Goal: Task Accomplishment & Management: Manage account settings

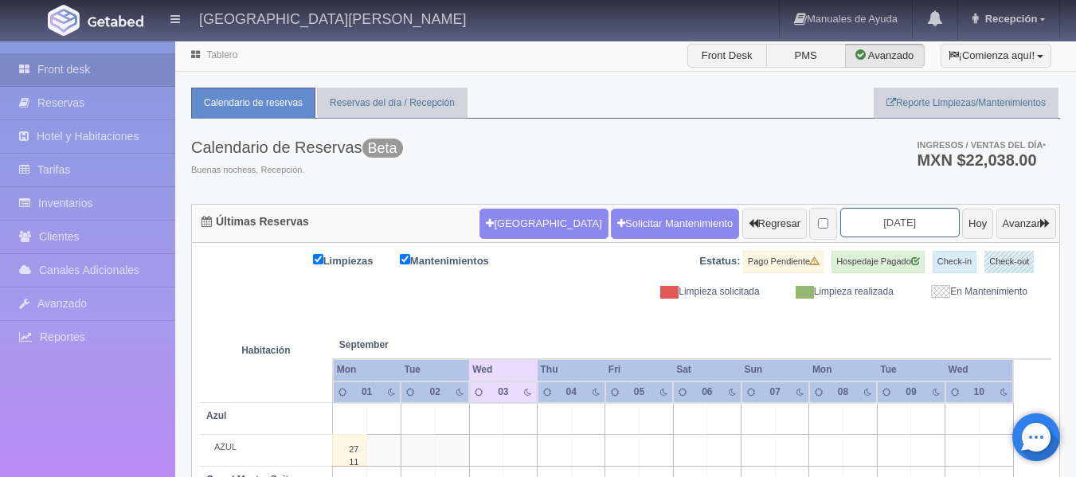
click at [864, 219] on input "[DATE]" at bounding box center [899, 222] width 119 height 29
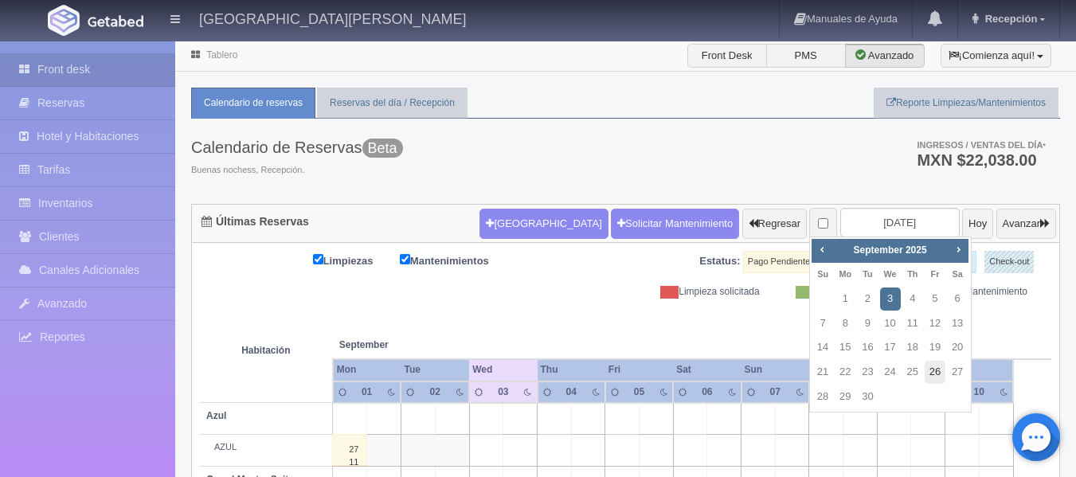
click at [938, 373] on link "26" at bounding box center [934, 372] width 21 height 23
type input "[DATE]"
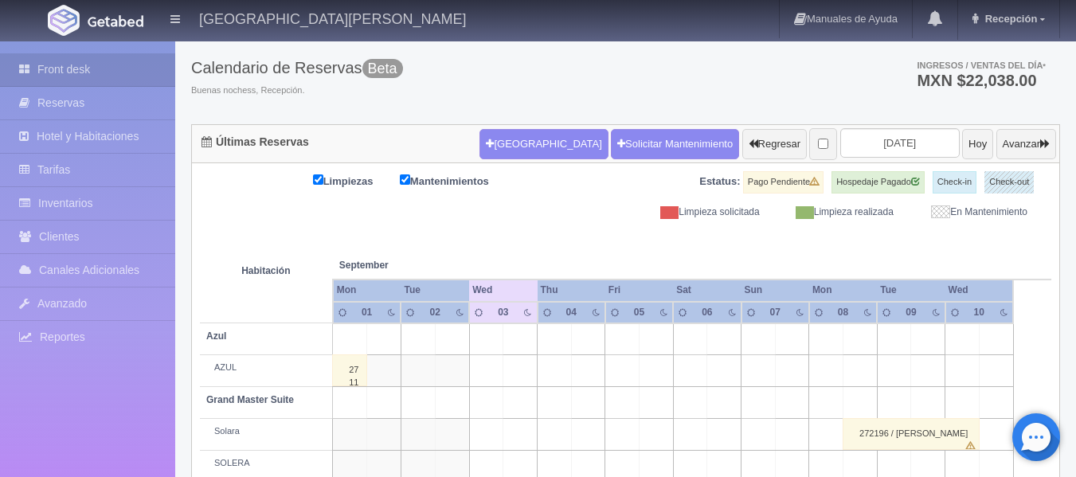
scroll to position [239, 0]
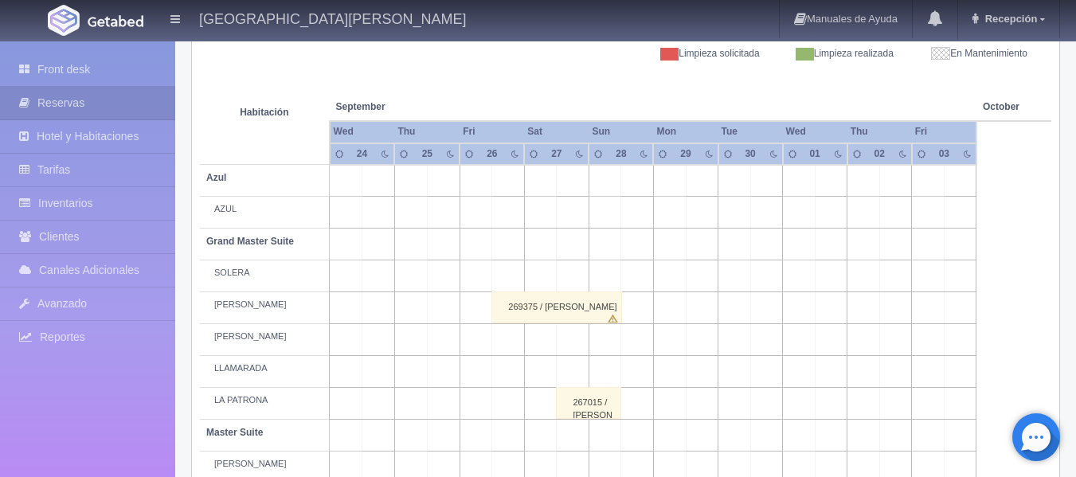
scroll to position [239, 0]
click at [596, 313] on div "269375 / ELENA ALDANA" at bounding box center [556, 307] width 131 height 32
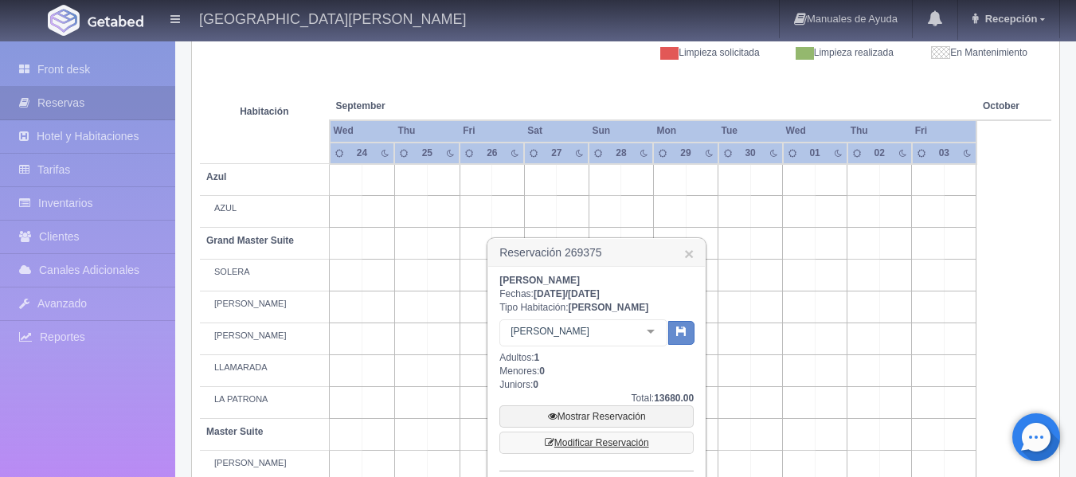
click at [608, 440] on link "Modificar Reservación" at bounding box center [596, 443] width 194 height 22
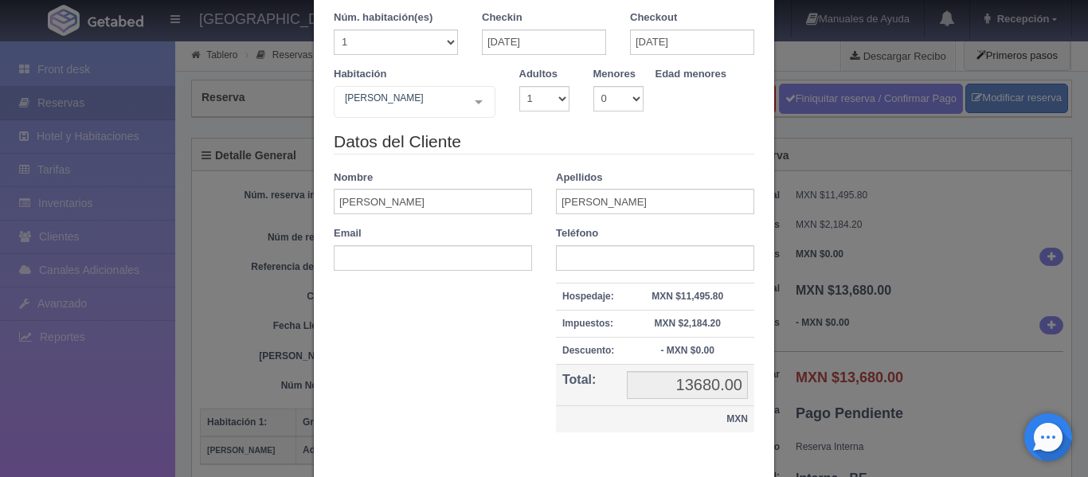
scroll to position [154, 0]
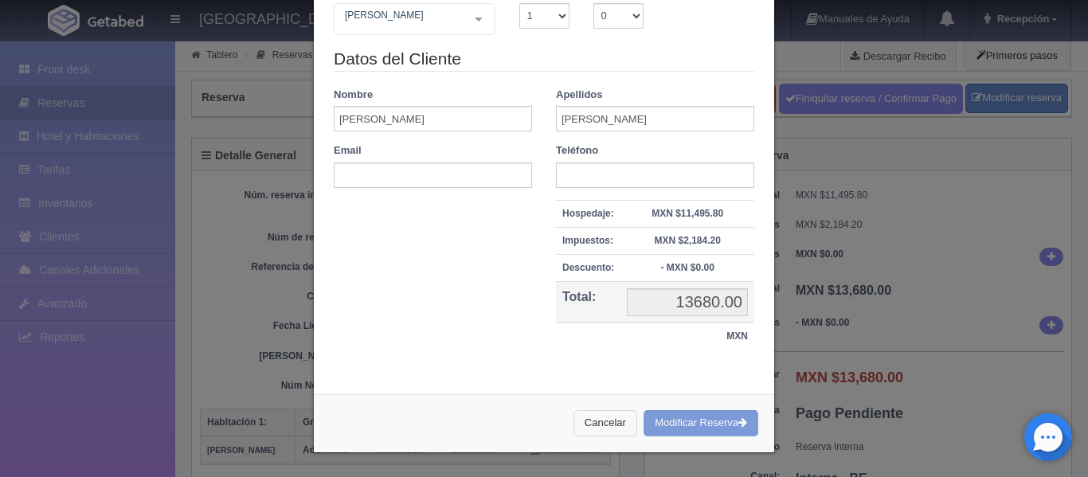
click at [592, 417] on button "Cancelar" at bounding box center [605, 423] width 64 height 26
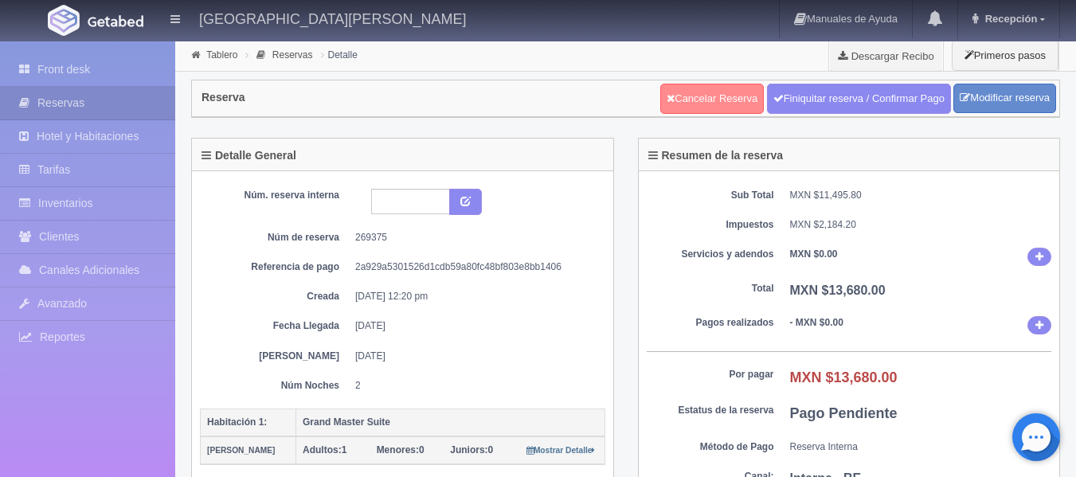
click at [709, 106] on link "Cancelar Reserva" at bounding box center [712, 99] width 104 height 30
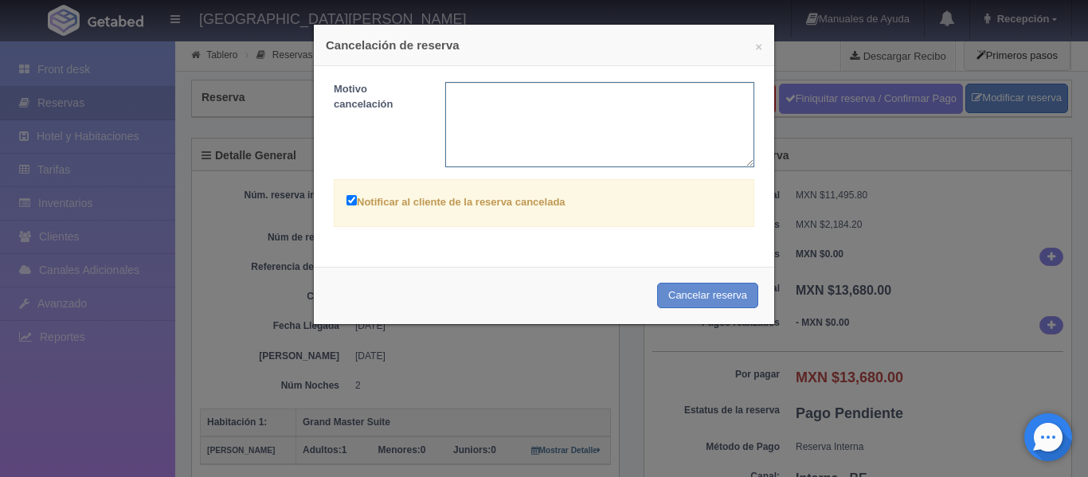
click at [579, 127] on textarea at bounding box center [600, 124] width 310 height 85
type textarea "CLIENTE CANCELA"
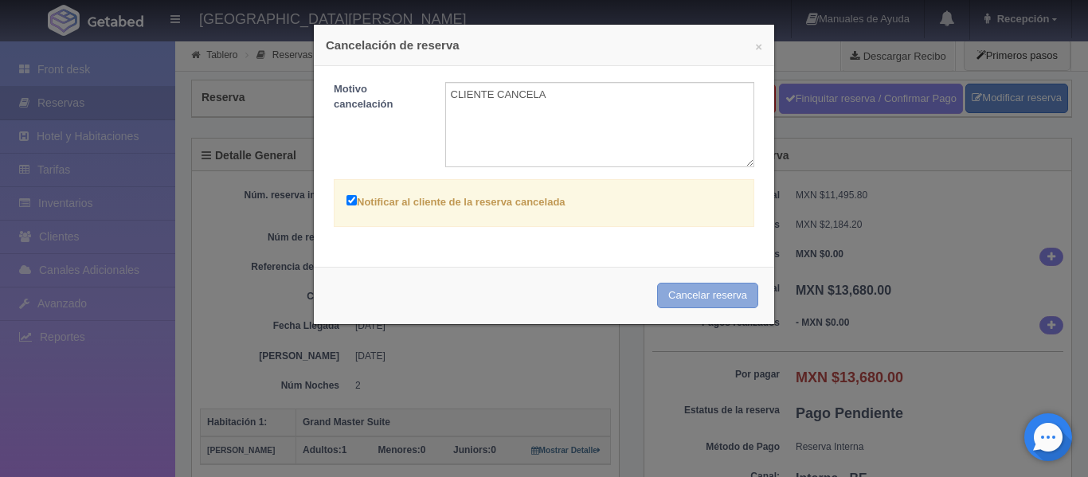
click at [694, 300] on button "Cancelar reserva" at bounding box center [707, 296] width 101 height 26
